Goal: Task Accomplishment & Management: Complete application form

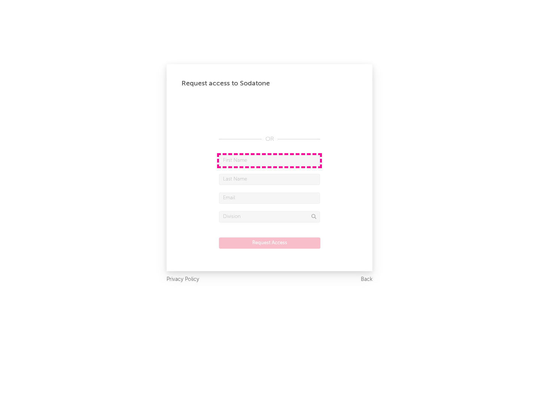
click at [270, 160] on input "text" at bounding box center [269, 160] width 101 height 11
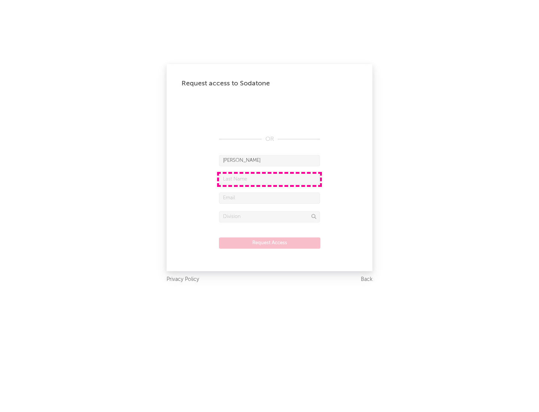
type input "[PERSON_NAME]"
click at [270, 179] on input "text" at bounding box center [269, 179] width 101 height 11
type input "[PERSON_NAME]"
click at [270, 198] on input "text" at bounding box center [269, 197] width 101 height 11
type input "[EMAIL_ADDRESS][DOMAIN_NAME]"
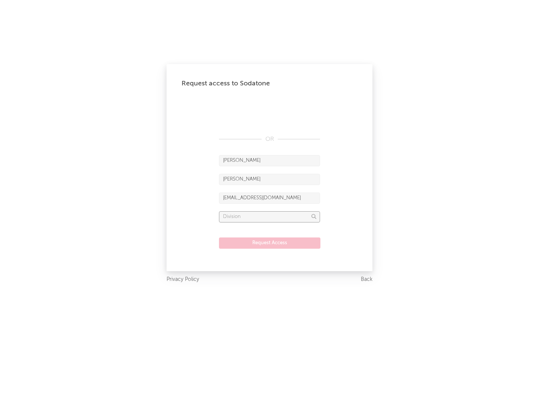
click at [270, 216] on input "text" at bounding box center [269, 216] width 101 height 11
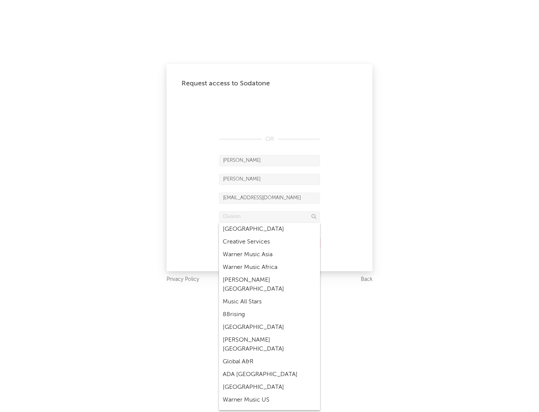
click at [270, 295] on div "Music All Stars" at bounding box center [269, 301] width 101 height 13
type input "Music All Stars"
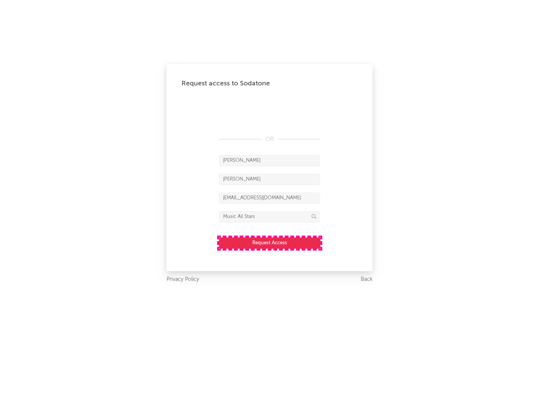
click at [270, 243] on button "Request Access" at bounding box center [269, 242] width 101 height 11
